Goal: Task Accomplishment & Management: Manage account settings

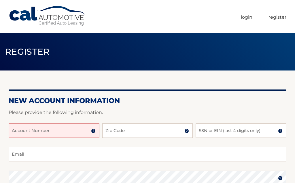
click at [30, 134] on input "Account Number" at bounding box center [54, 131] width 91 height 14
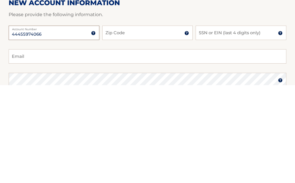
type input "44455974066"
click at [132, 124] on input "Zip Code" at bounding box center [147, 131] width 91 height 14
type input "10306"
click at [218, 124] on input "SSN or EIN (last 4 digits only)" at bounding box center [241, 131] width 91 height 14
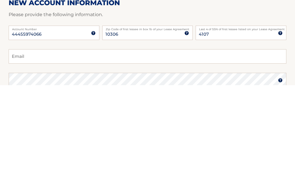
scroll to position [98, 0]
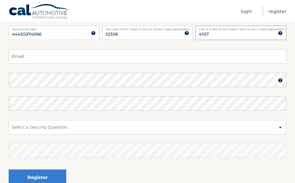
type input "4107"
click at [51, 57] on input "Email" at bounding box center [148, 56] width 278 height 14
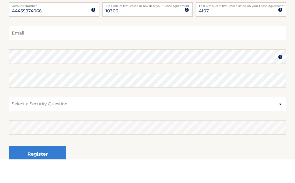
type input "neldonnapeter@aol.com"
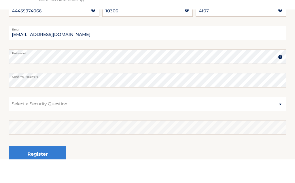
scroll to position [0, 0]
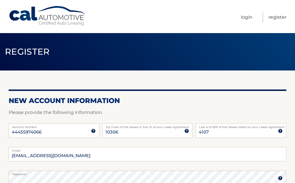
click at [38, 54] on span "Register" at bounding box center [27, 51] width 45 height 11
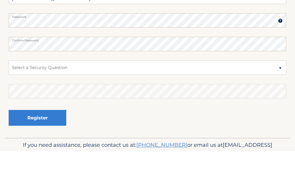
scroll to position [133, 0]
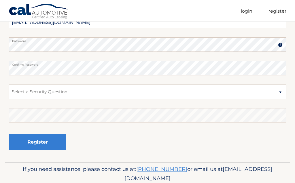
click at [42, 96] on select "Select a Security Question What was the name of your elementary school? What is…" at bounding box center [148, 92] width 278 height 14
select select "1"
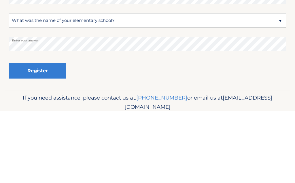
click at [42, 135] on button "Register" at bounding box center [38, 143] width 58 height 16
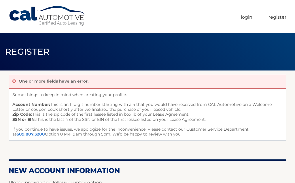
click at [251, 19] on link "Login" at bounding box center [247, 17] width 12 height 10
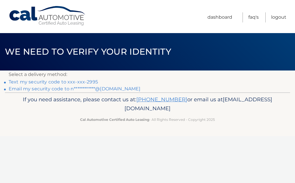
click at [85, 82] on link "Text my security code to xxx-xxx-2995" at bounding box center [53, 81] width 89 height 5
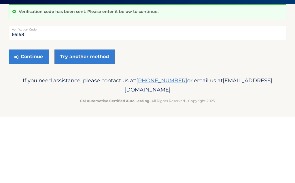
type input "661581"
click at [37, 116] on button "Continue" at bounding box center [29, 123] width 40 height 14
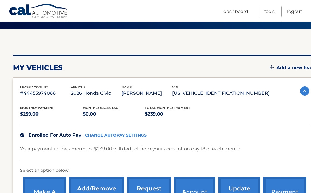
scroll to position [42, 0]
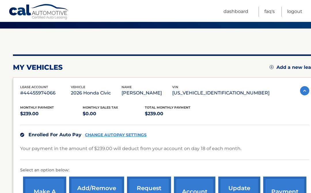
click at [118, 33] on div "my vehicles Add a new lease lease account #44455974066 vehicle 2026 Honda Civic…" at bounding box center [165, 135] width 304 height 213
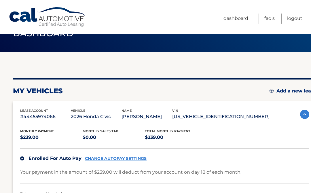
scroll to position [0, 0]
